Goal: Task Accomplishment & Management: Manage account settings

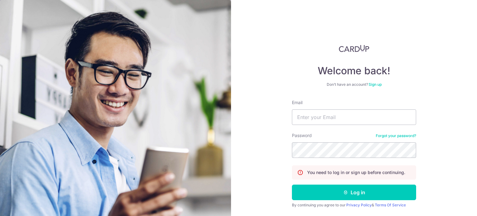
click at [318, 129] on form "Email Password Forgot your password? You need to log in or sign up before conti…" at bounding box center [354, 163] width 124 height 128
click at [318, 119] on input "Email" at bounding box center [354, 117] width 124 height 16
type input "[EMAIL_ADDRESS][DOMAIN_NAME]"
click at [292, 184] on button "Log in" at bounding box center [354, 192] width 124 height 16
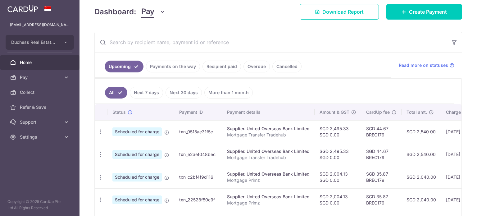
scroll to position [93, 0]
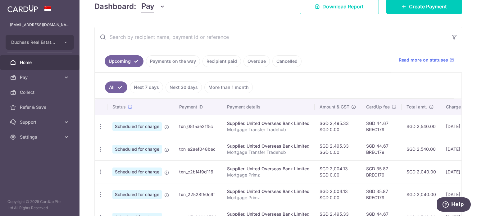
click at [316, 145] on td "SGD 2,495.33 SGD 0.00" at bounding box center [337, 148] width 47 height 23
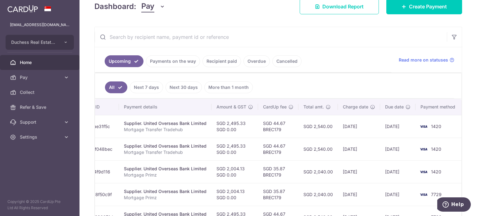
drag, startPoint x: 366, startPoint y: 152, endPoint x: 330, endPoint y: 155, distance: 35.8
click at [330, 155] on tr "Update payment Cancel payment Scheduled for charge txn_e2aef048bec Supplier. Un…" at bounding box center [227, 148] width 471 height 23
click at [303, 157] on td "SGD 2,540.00" at bounding box center [317, 148] width 39 height 23
click at [285, 158] on td "SGD 44.67 BREC179" at bounding box center [278, 148] width 40 height 23
click at [273, 158] on td "SGD 44.67 BREC179" at bounding box center [278, 148] width 40 height 23
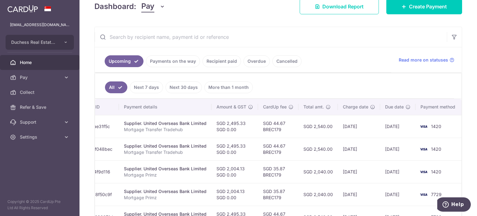
click at [250, 157] on td "SGD 2,495.33 SGD 0.00" at bounding box center [234, 148] width 47 height 23
click at [238, 149] on td "SGD 2,495.33 SGD 0.00" at bounding box center [234, 148] width 47 height 23
click at [228, 149] on td "SGD 2,495.33 SGD 0.00" at bounding box center [234, 148] width 47 height 23
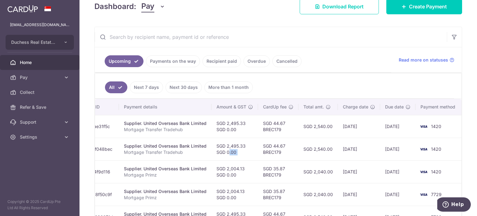
click at [228, 149] on td "SGD 2,495.33 SGD 0.00" at bounding box center [234, 148] width 47 height 23
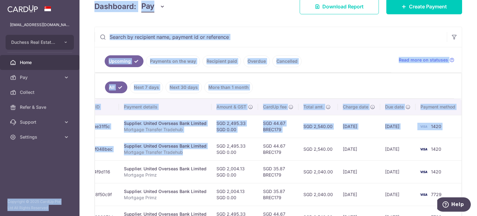
scroll to position [0, 0]
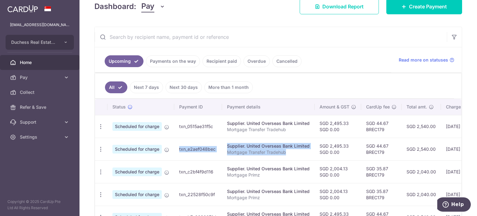
drag, startPoint x: 200, startPoint y: 151, endPoint x: 168, endPoint y: 155, distance: 32.6
click at [168, 155] on tr "Update payment Cancel payment Scheduled for charge txn_e2aef048bec Supplier. Un…" at bounding box center [330, 148] width 471 height 23
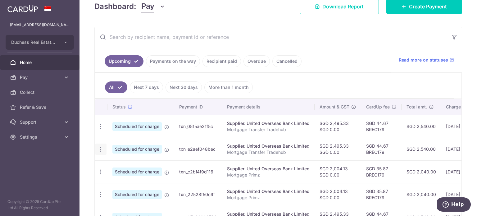
click at [104, 151] on div "Update payment Cancel payment" at bounding box center [100, 148] width 11 height 11
click at [101, 150] on icon "button" at bounding box center [100, 149] width 7 height 7
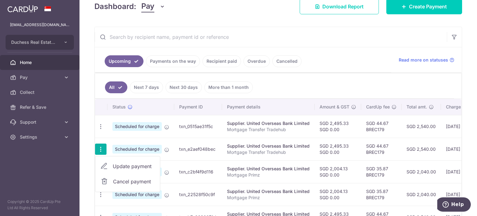
click at [121, 164] on span "Update payment" at bounding box center [134, 165] width 42 height 7
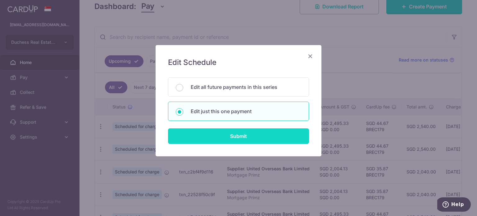
click at [217, 138] on input "Submit" at bounding box center [238, 136] width 141 height 16
radio input "true"
type input "2,495.33"
type input "0.00"
type input "12/09/2025"
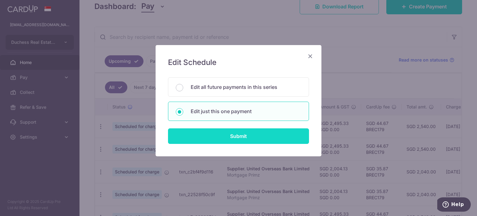
type input "Mortgage Transfer Tradehub"
type input "Tradehub 04140"
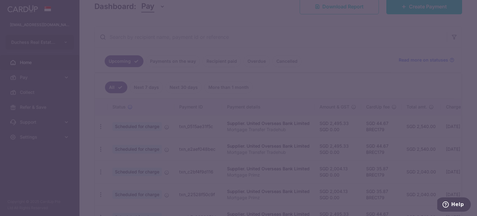
type input "BREC179"
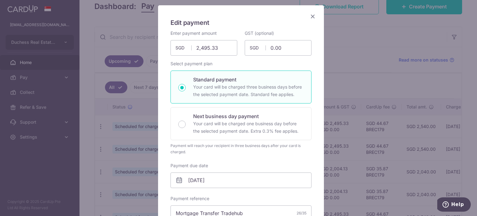
scroll to position [62, 0]
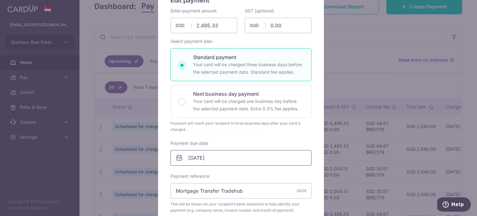
click at [199, 165] on input "12/09/2025" at bounding box center [240, 158] width 141 height 16
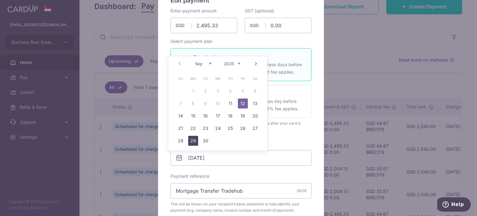
click at [190, 142] on link "29" at bounding box center [193, 141] width 10 height 10
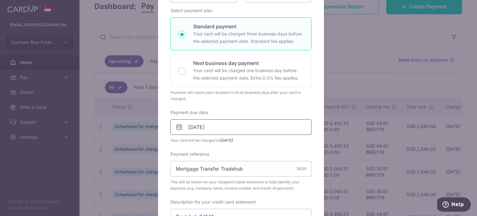
scroll to position [93, 0]
click at [218, 127] on input "29/09/2025" at bounding box center [240, 127] width 141 height 16
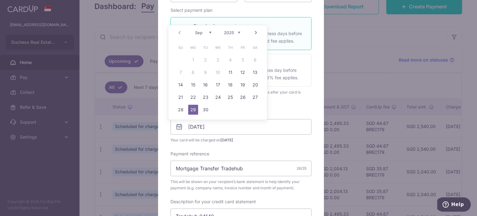
click at [254, 31] on link "Next" at bounding box center [255, 32] width 7 height 7
click at [242, 62] on link "3" at bounding box center [243, 60] width 10 height 10
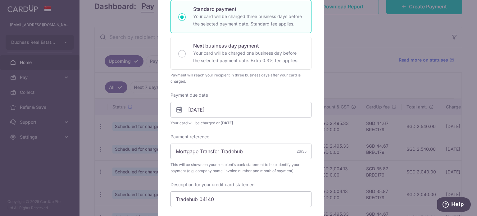
scroll to position [124, 0]
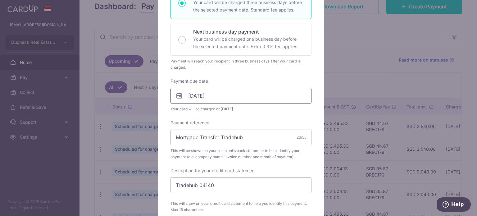
click at [228, 96] on input "03/10/2025" at bounding box center [240, 96] width 141 height 16
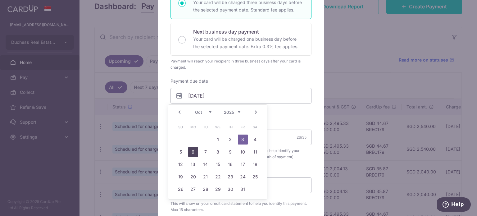
click at [187, 150] on td "6" at bounding box center [193, 152] width 12 height 12
type input "06/10/2025"
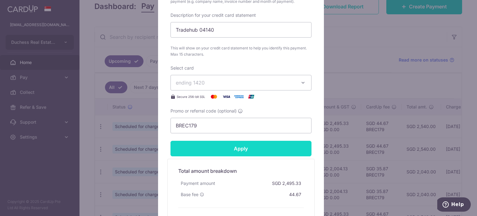
click at [217, 145] on input "Apply" at bounding box center [240, 149] width 141 height 16
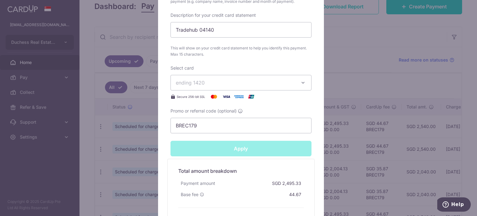
type input "Successfully Applied"
click at [384, 46] on div "Edit payment By clicking apply, you will make changes to all payments to United…" at bounding box center [238, 108] width 477 height 216
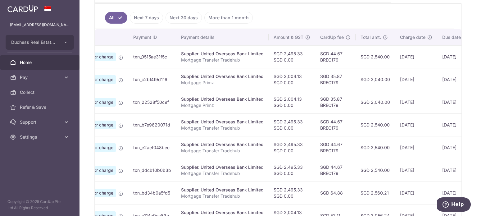
scroll to position [0, 53]
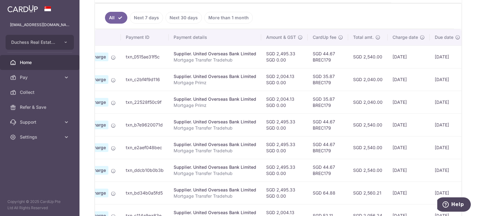
drag, startPoint x: 342, startPoint y: 75, endPoint x: 262, endPoint y: 80, distance: 80.8
click at [262, 80] on td "SGD 2,004.13 SGD 0.00" at bounding box center [284, 79] width 47 height 23
click at [287, 80] on td "SGD 2,004.13 SGD 0.00" at bounding box center [284, 79] width 47 height 23
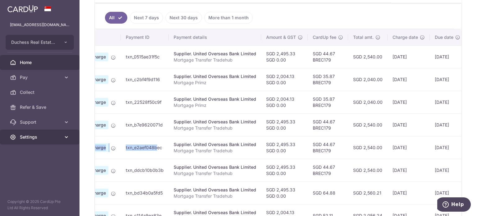
scroll to position [0, 0]
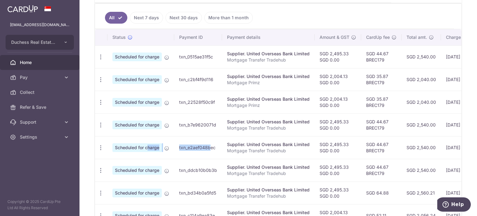
drag, startPoint x: 139, startPoint y: 142, endPoint x: 132, endPoint y: 145, distance: 7.5
click at [133, 145] on tr "Update payment Cancel payment Scheduled for charge txn_e2aef048bec Supplier. Un…" at bounding box center [330, 147] width 471 height 23
click at [272, 153] on td "Supplier. United Overseas Bank Limited Mortgage Transfer Tradehub" at bounding box center [268, 147] width 92 height 23
click at [319, 159] on td "SGD 2,495.33 SGD 0.00" at bounding box center [337, 170] width 47 height 23
click at [102, 144] on icon "button" at bounding box center [100, 147] width 7 height 7
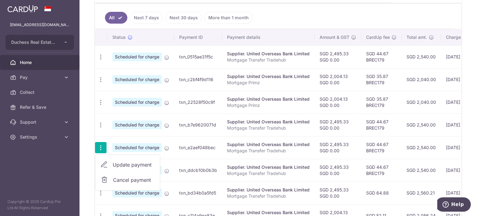
click at [120, 164] on span "Update payment" at bounding box center [134, 164] width 42 height 7
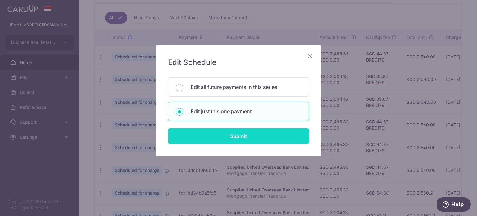
click at [225, 138] on input "Submit" at bounding box center [238, 136] width 141 height 16
radio input "true"
type input "2,495.33"
type input "0.00"
type input "06/10/2025"
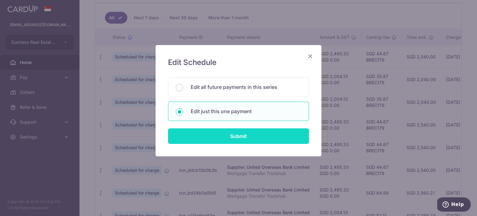
type input "Mortgage Transfer Tradehub"
type input "Tradehub 04140"
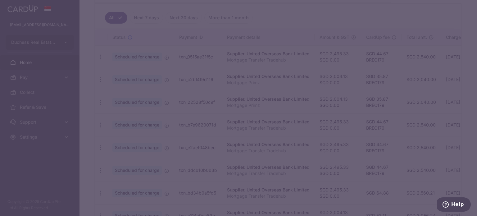
type input "BREC179"
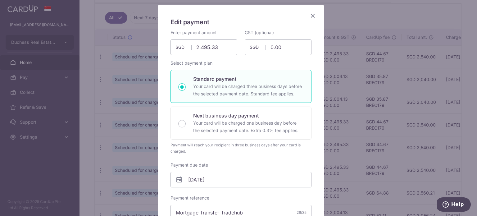
scroll to position [124, 0]
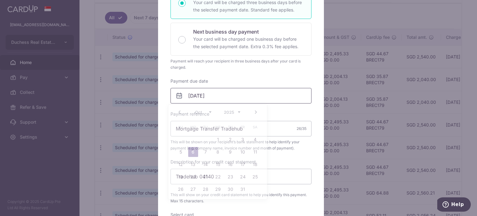
click at [218, 99] on input "06/10/2025" at bounding box center [240, 96] width 141 height 16
click at [199, 113] on select "Sep Oct Nov Dec" at bounding box center [203, 112] width 16 height 5
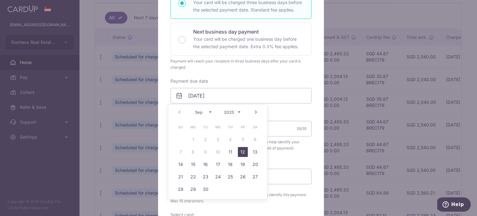
click at [246, 154] on link "12" at bounding box center [243, 152] width 10 height 10
type input "12/09/2025"
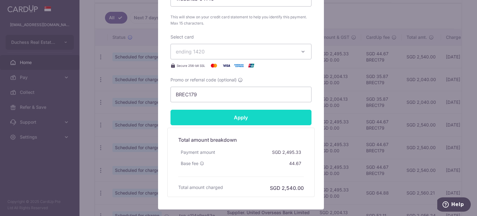
click at [249, 119] on input "Apply" at bounding box center [240, 118] width 141 height 16
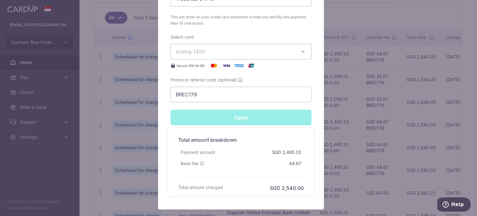
type input "Successfully Applied"
click at [83, 135] on div "Edit payment By clicking apply, you will make changes to all payments to United…" at bounding box center [238, 108] width 477 height 216
